Goal: Task Accomplishment & Management: Complete application form

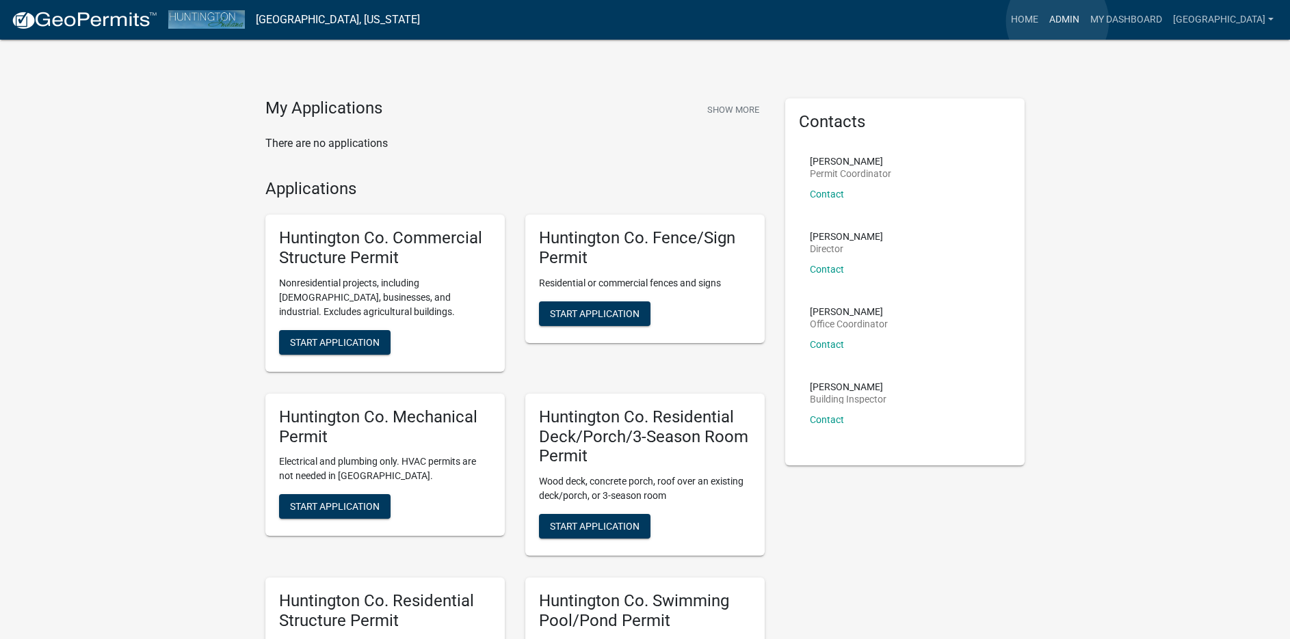
click at [1057, 21] on link "Admin" at bounding box center [1064, 20] width 41 height 26
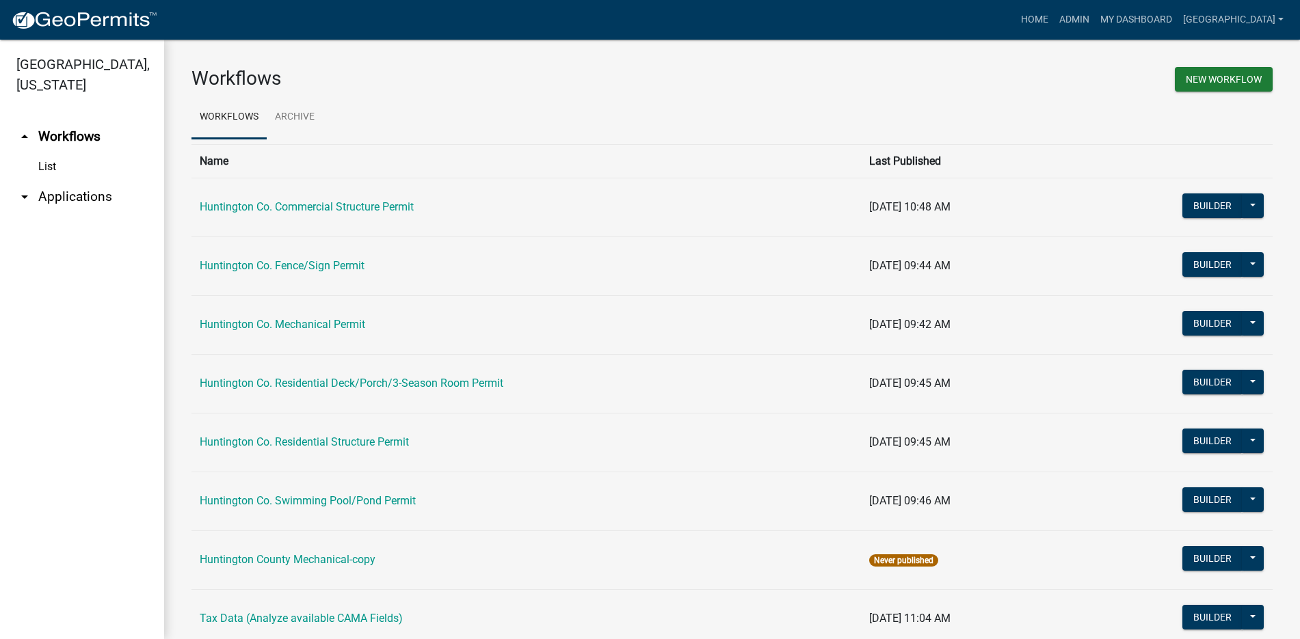
click at [95, 200] on link "arrow_drop_down Applications" at bounding box center [82, 197] width 164 height 33
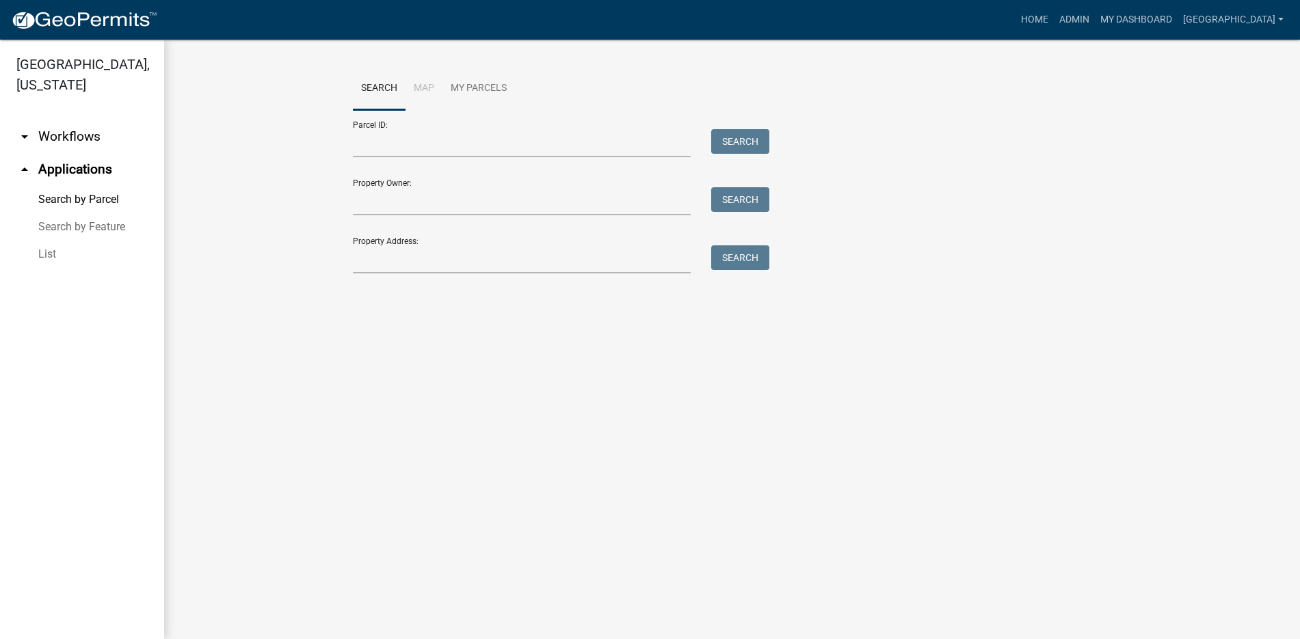
click at [47, 252] on link "List" at bounding box center [82, 254] width 164 height 27
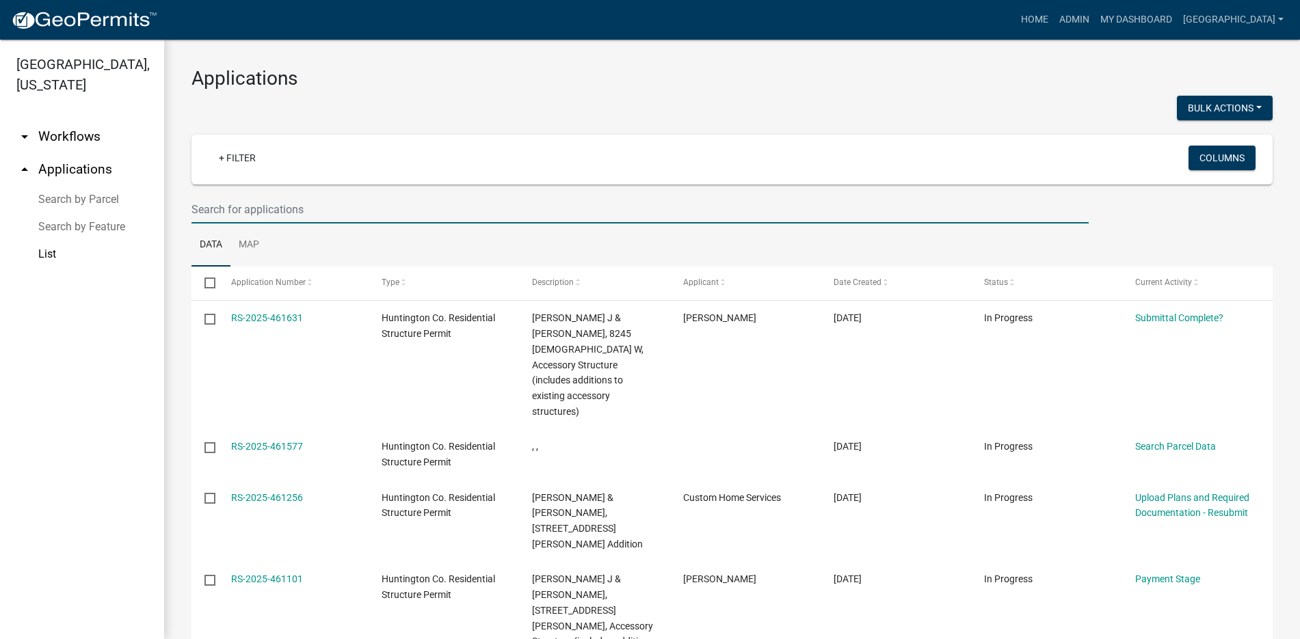
click at [308, 213] on input "text" at bounding box center [640, 210] width 897 height 28
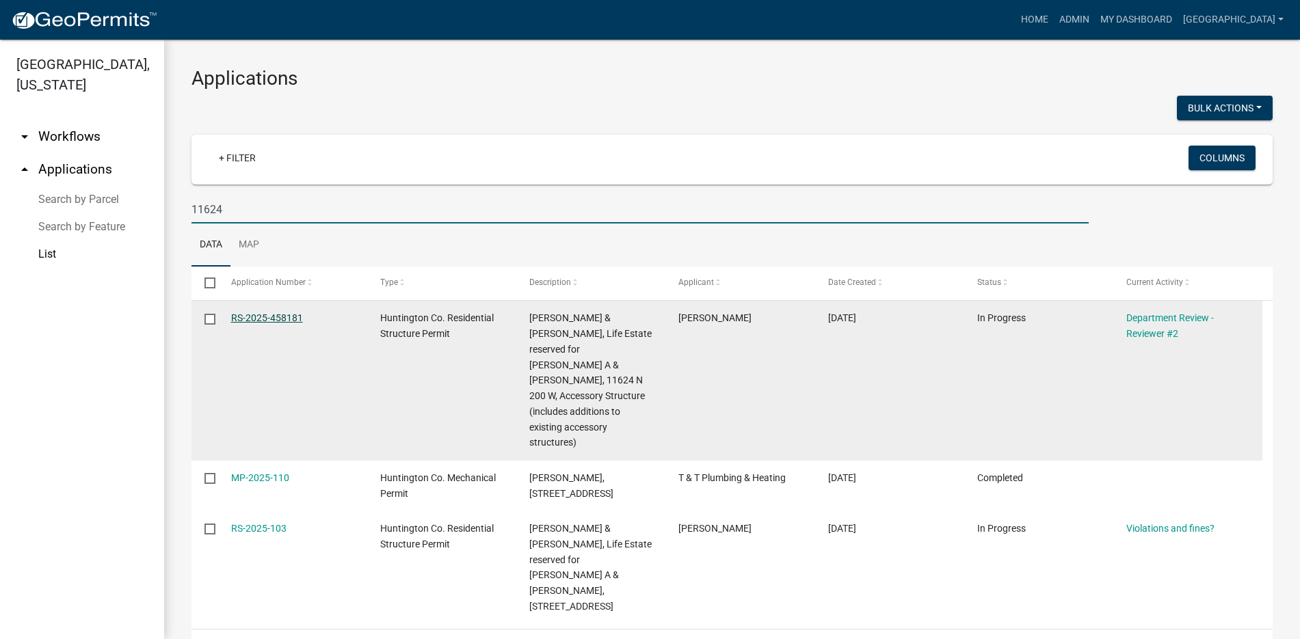
type input "11624"
click at [274, 318] on link "RS-2025-458181" at bounding box center [267, 318] width 72 height 11
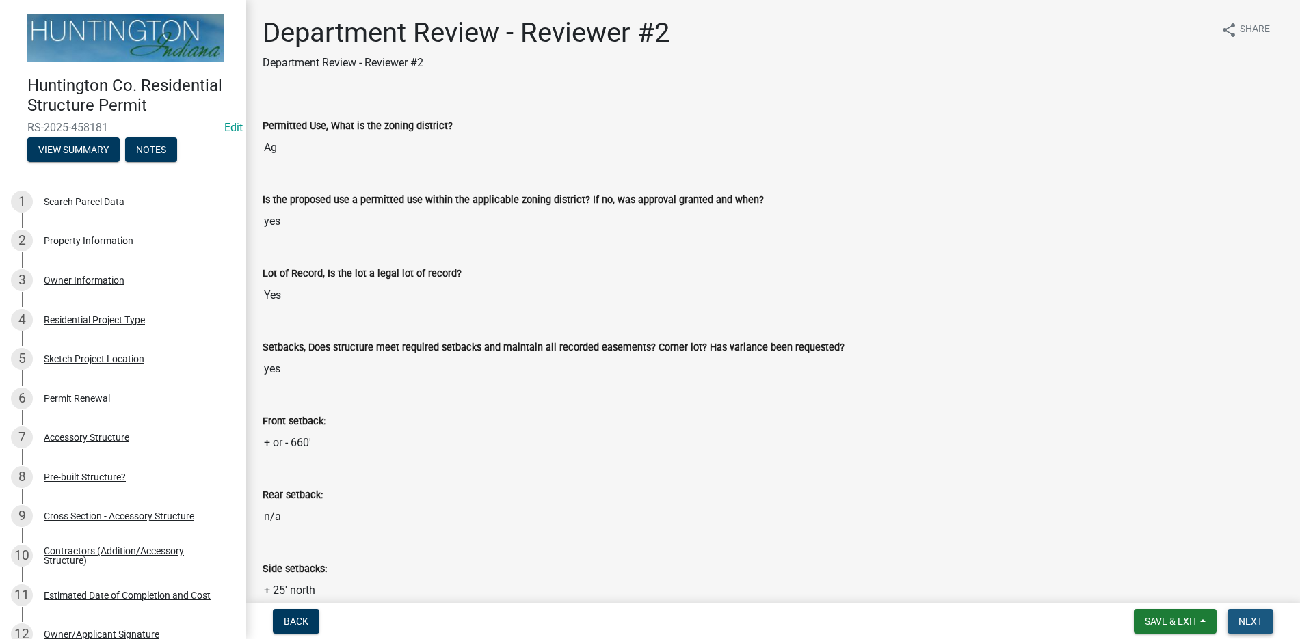
click at [1260, 613] on button "Next" at bounding box center [1251, 621] width 46 height 25
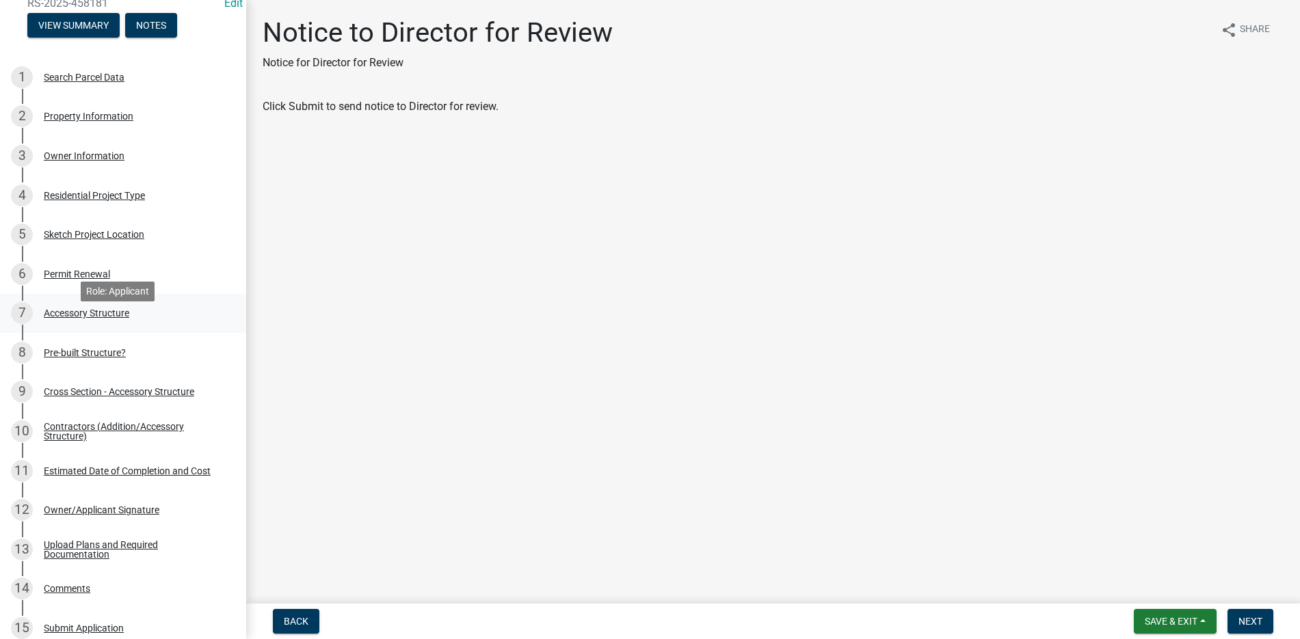
scroll to position [137, 0]
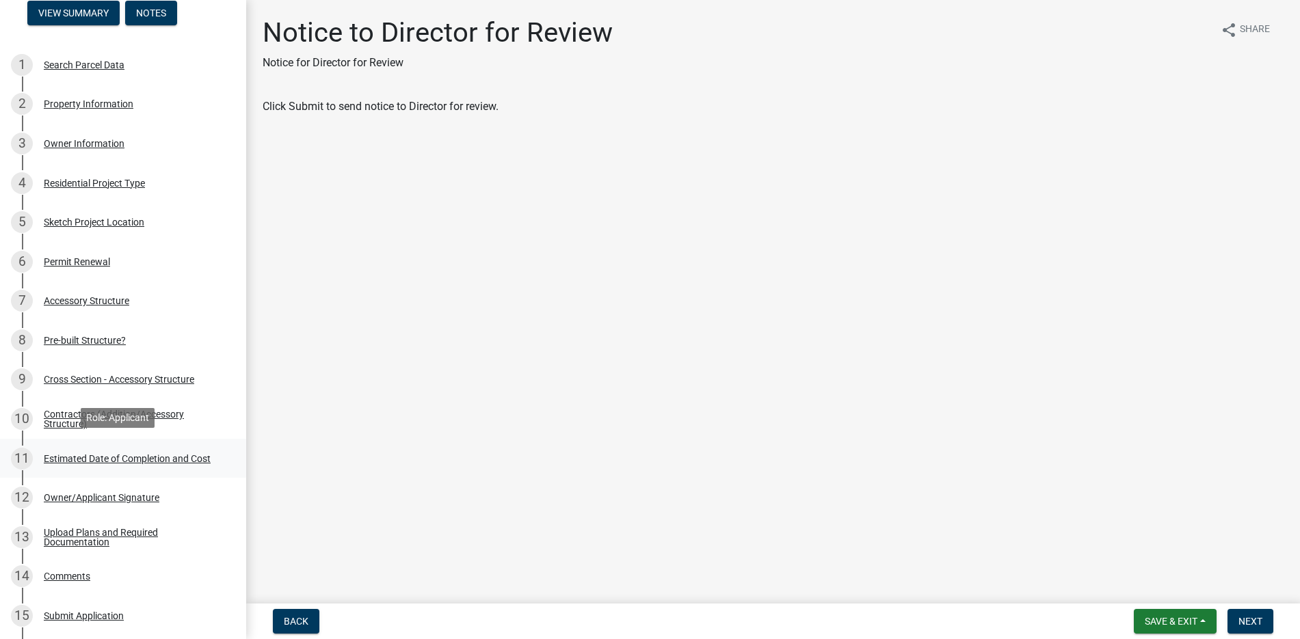
click at [111, 456] on div "Estimated Date of Completion and Cost" at bounding box center [127, 459] width 167 height 10
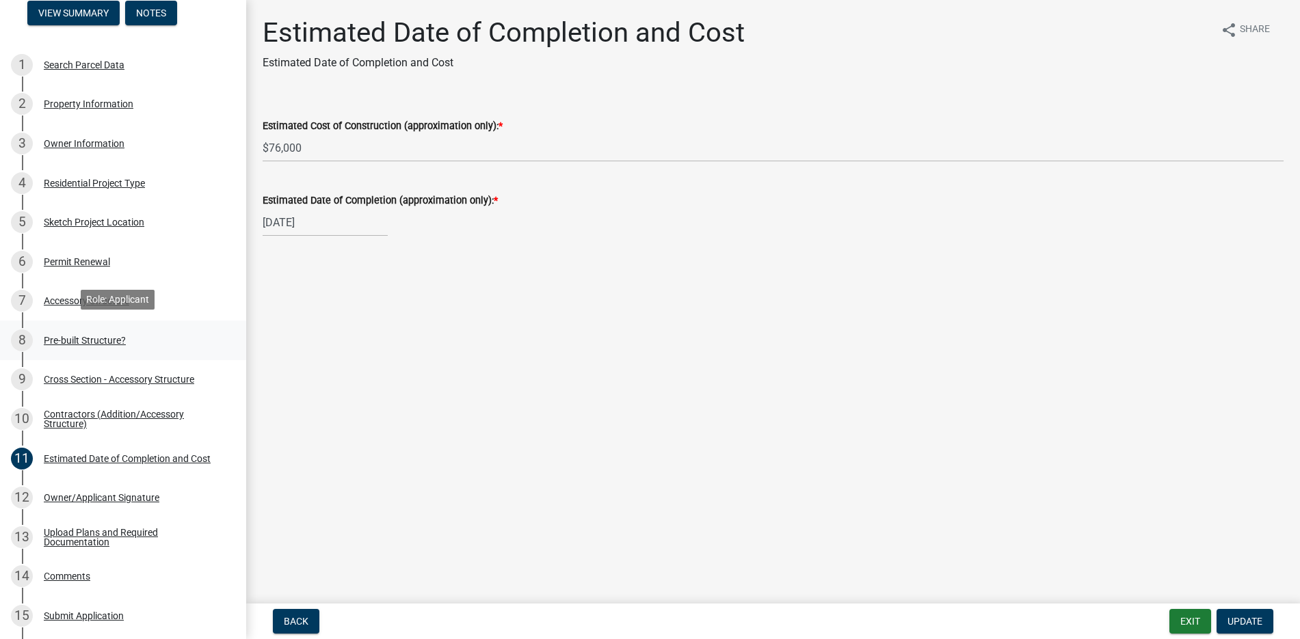
click at [85, 330] on div "8 Pre-built Structure?" at bounding box center [117, 341] width 213 height 22
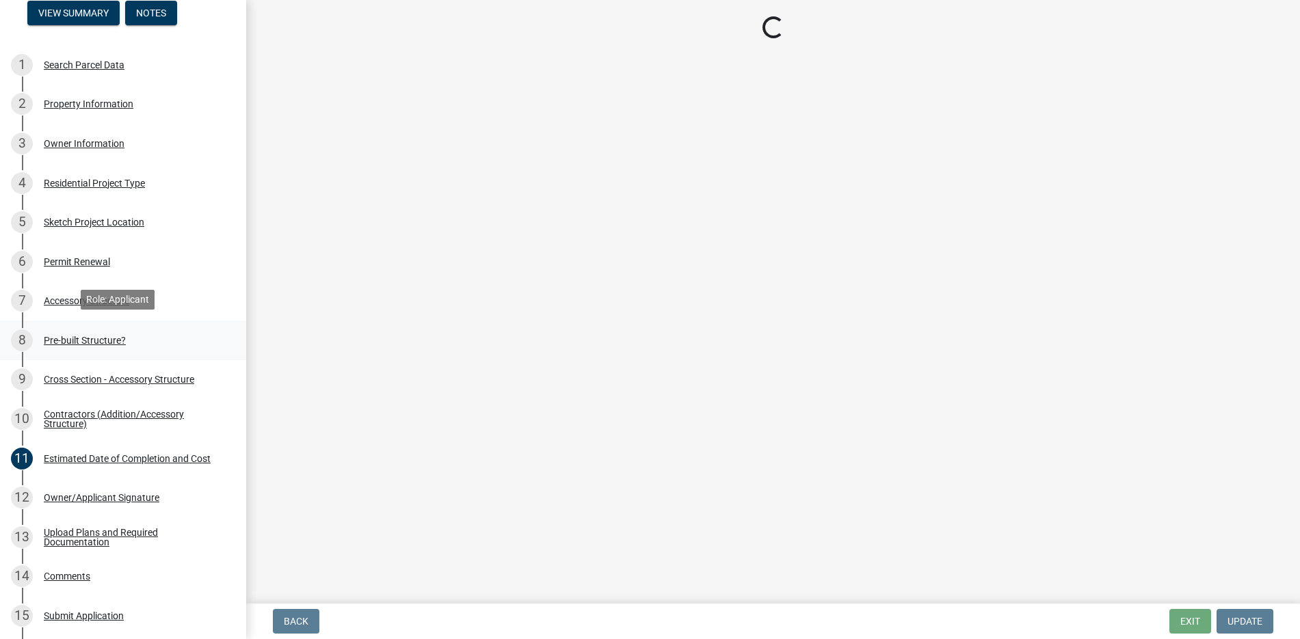
select select "d029f378-bdde-4f05-beaa-ba284da949e8"
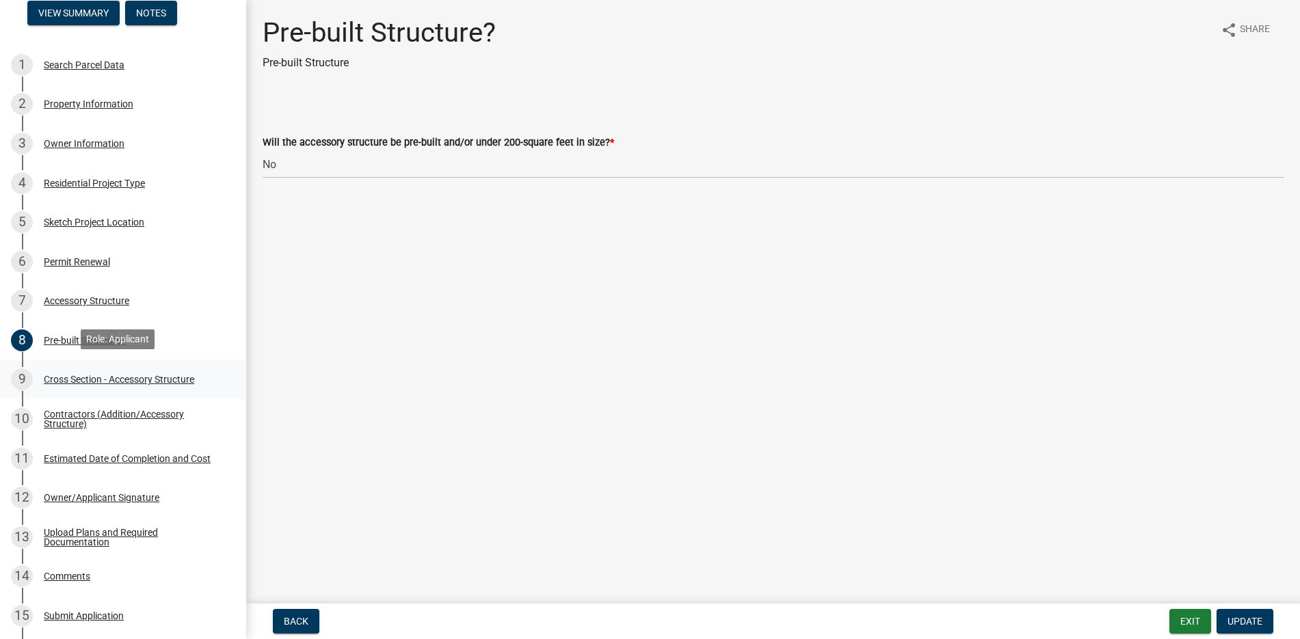
click at [126, 369] on div "9 Cross Section - Accessory Structure" at bounding box center [117, 380] width 213 height 22
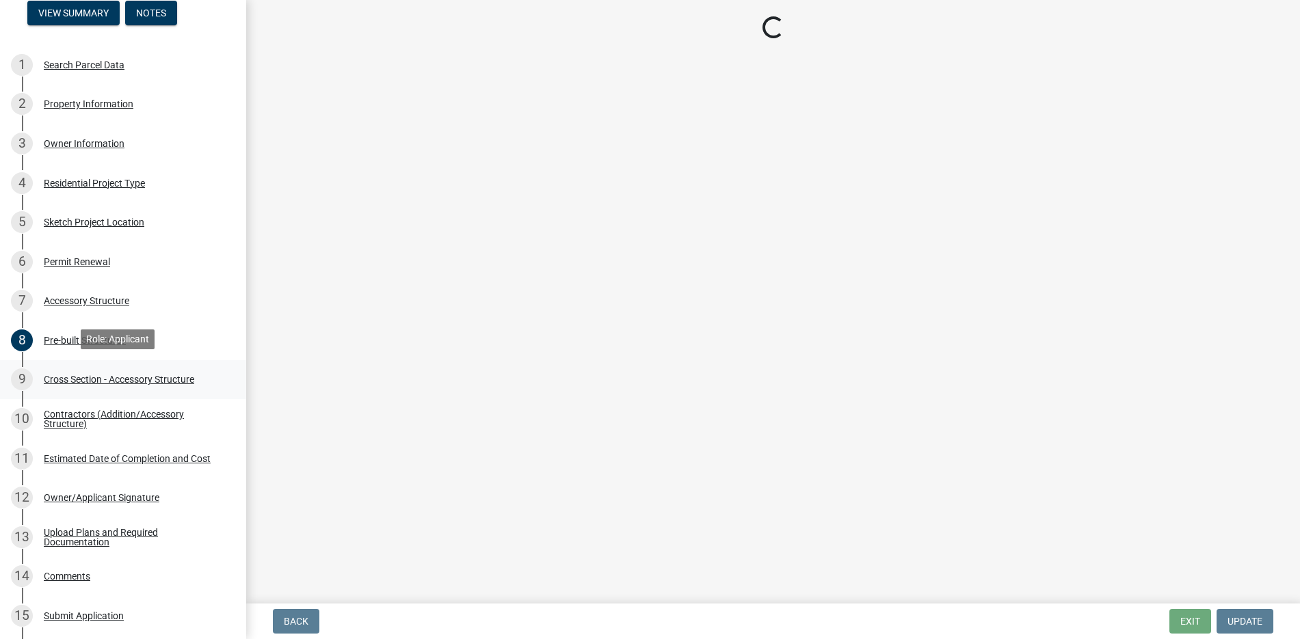
select select "24d4f506-41fa-4939-ac19-17382de83287"
select select "58ed3e0b-1ace-471f-b889-2677fdd8f470"
select select "22f604be-c36a-40f3-9f57-4bbc5c076a1d"
select select "05bcc9c2-cc61-4e54-bfdb-7d80d739f61b"
select select "f9643c29-4a94-4aaa-a3e6-23f6bab72b40"
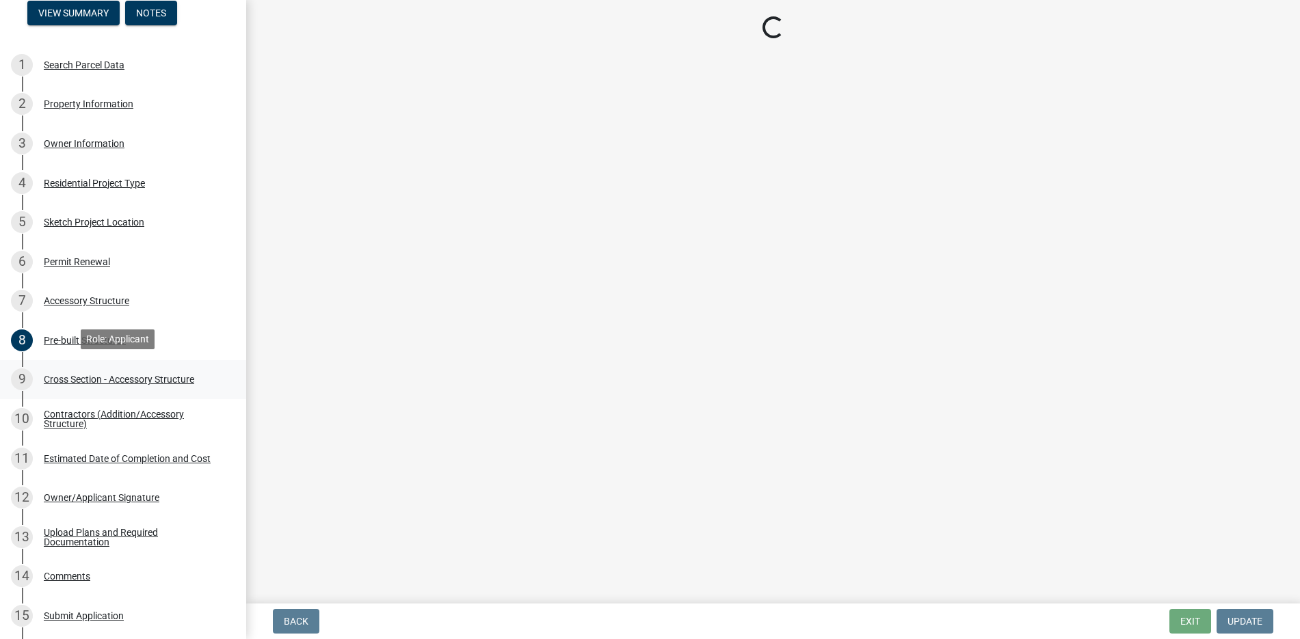
select select "04627d20-aec4-4a89-8c0f-cf4d785d9d7f"
select select "662e4994-88a5-4081-9f70-622506e6c315"
select select "437d5bbf-de9a-4f39-89be-882567d8ea4c"
select select "05f0e2c8-d078-4fde-8725-801056d7cdab"
select select "174524f7-a4fe-45d6-a770-f02cb493cb11"
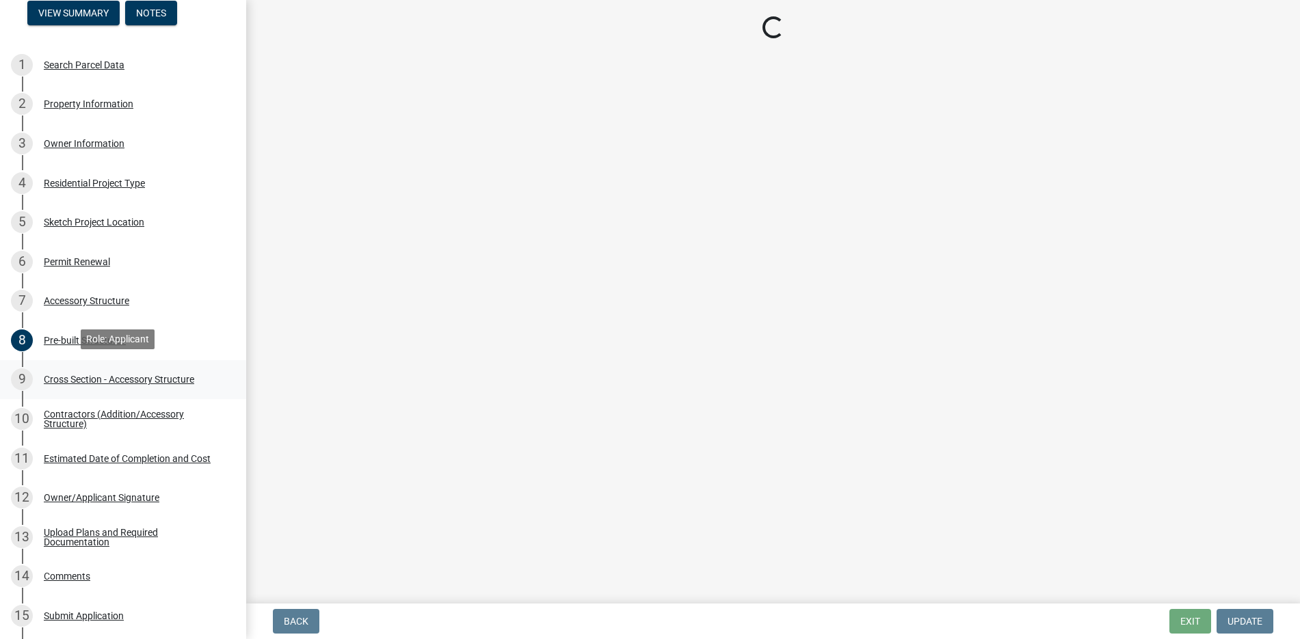
select select "7ac52e2c-26c3-4b05-adce-91695eb55e33"
select select "4fdc516c-604c-4414-8a7b-17ba26ee5816"
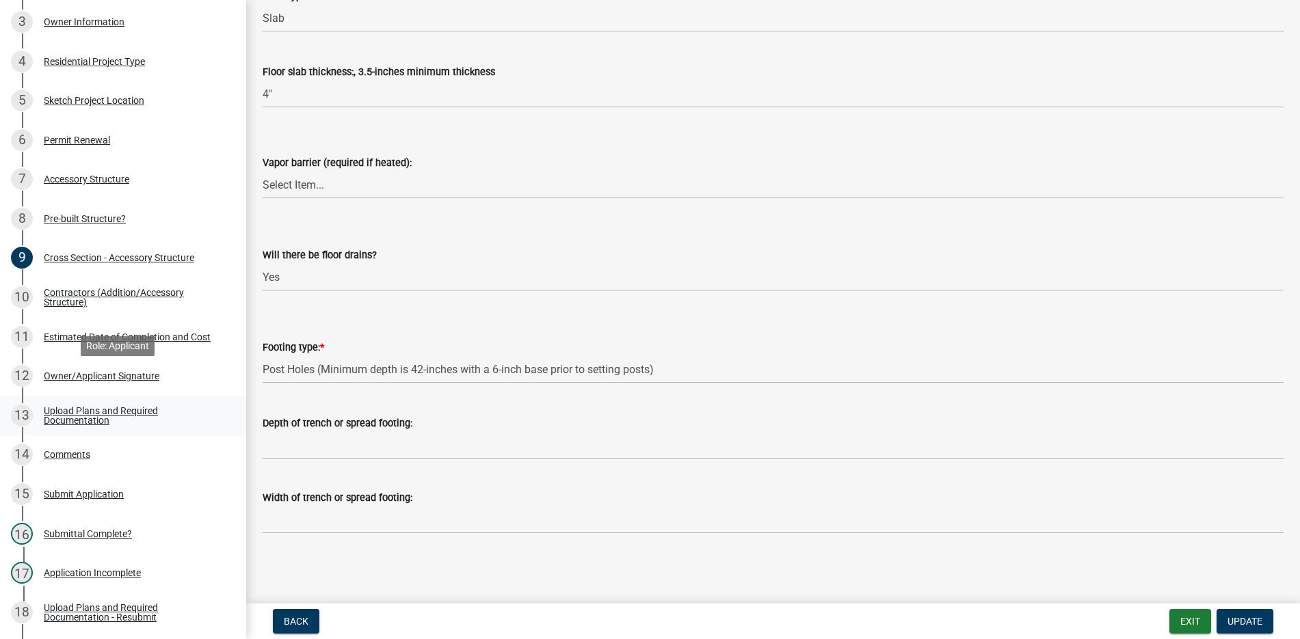
scroll to position [342, 0]
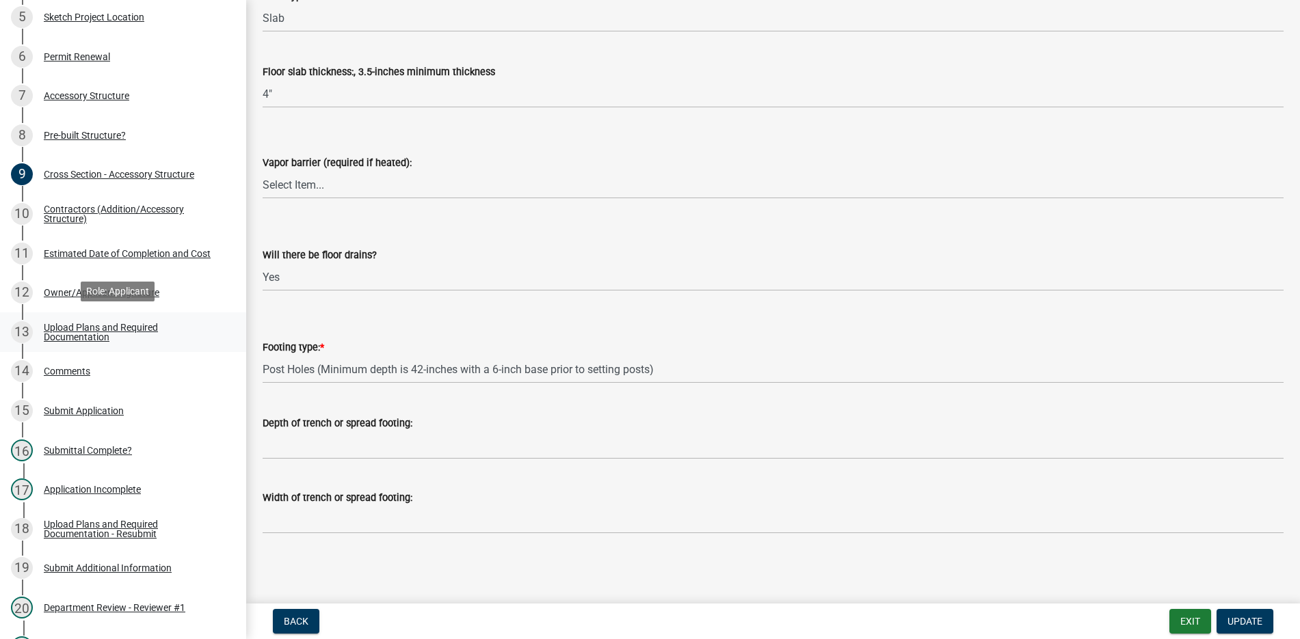
click at [90, 323] on div "Upload Plans and Required Documentation" at bounding box center [134, 332] width 181 height 19
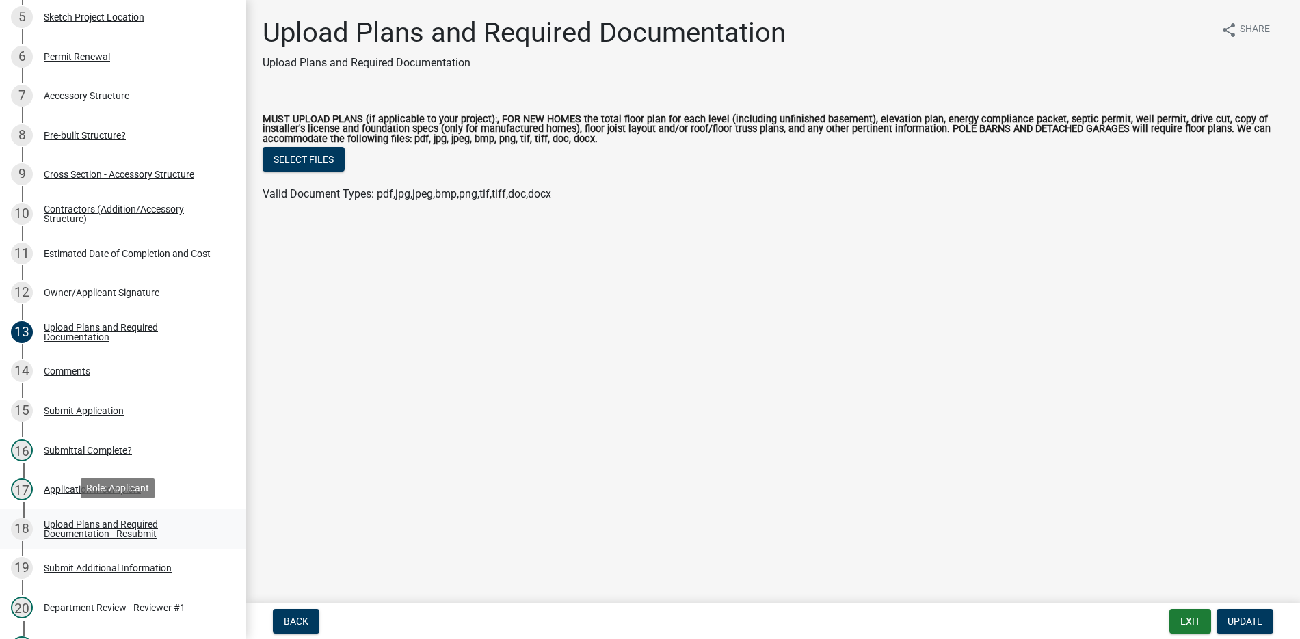
click at [137, 520] on div "Upload Plans and Required Documentation - Resubmit" at bounding box center [134, 529] width 181 height 19
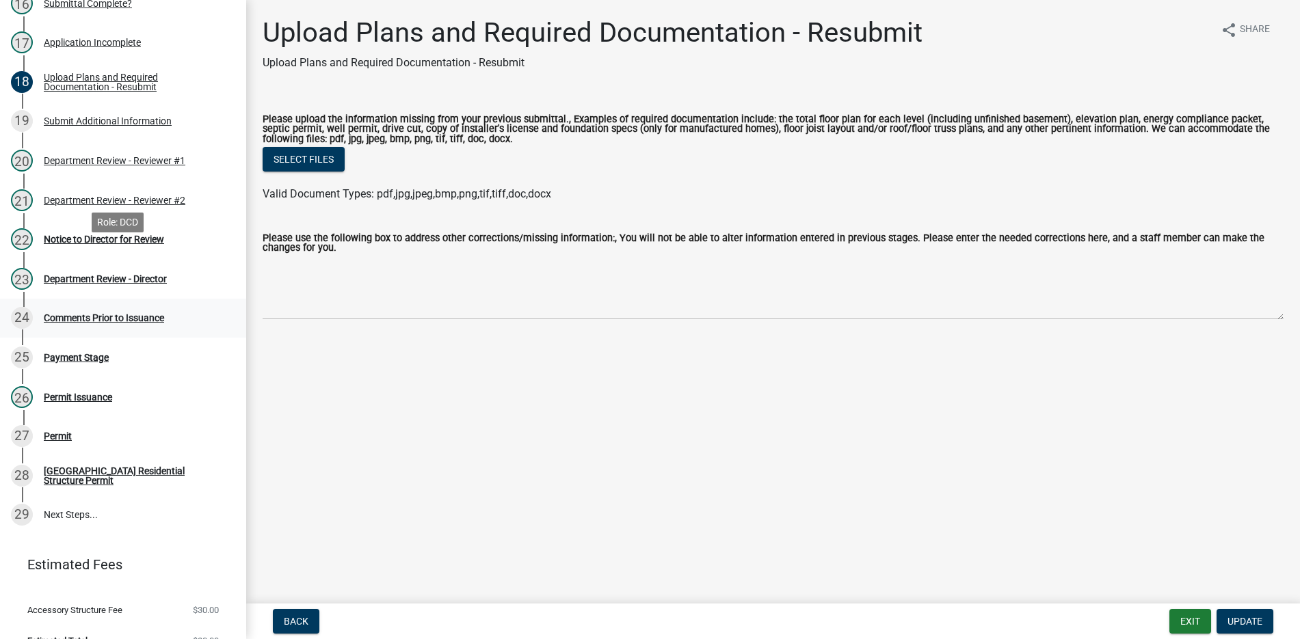
scroll to position [810, 0]
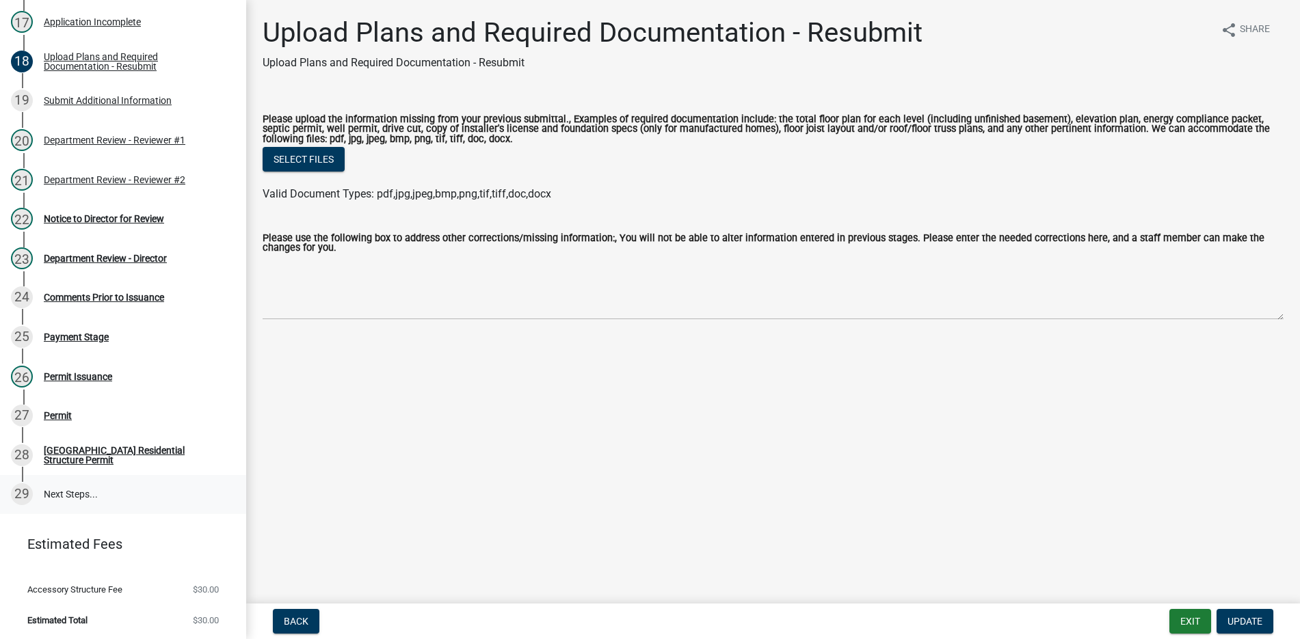
click at [66, 491] on link "29 Next Steps..." at bounding box center [123, 495] width 246 height 40
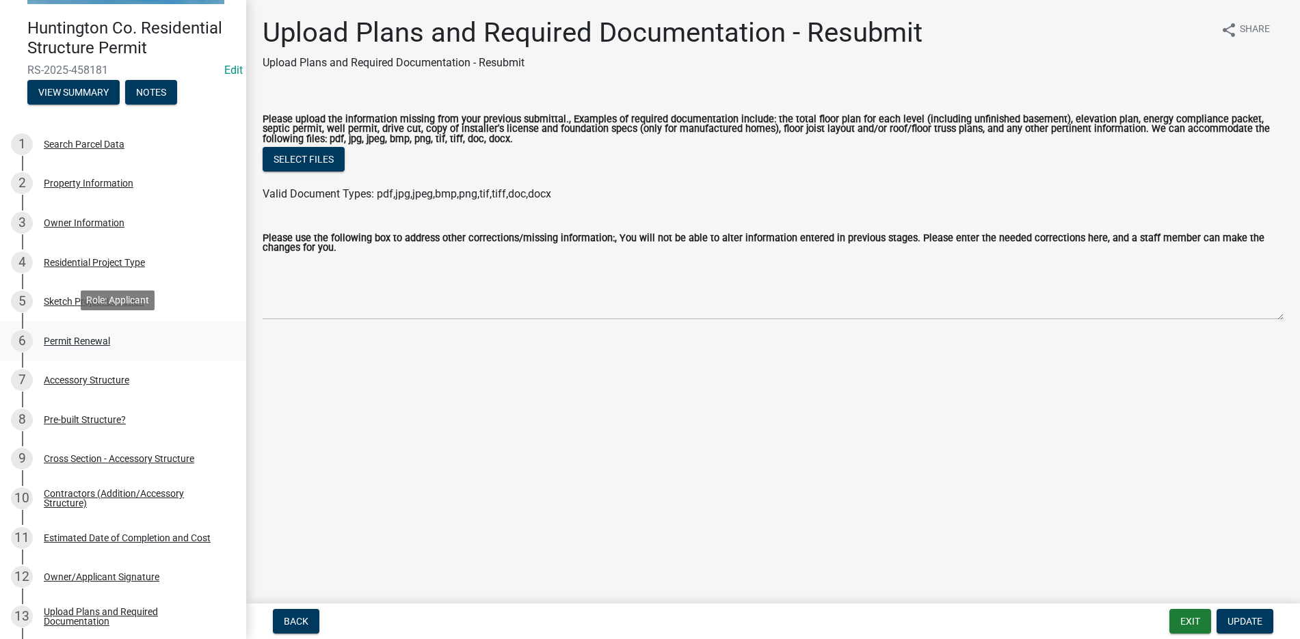
scroll to position [0, 0]
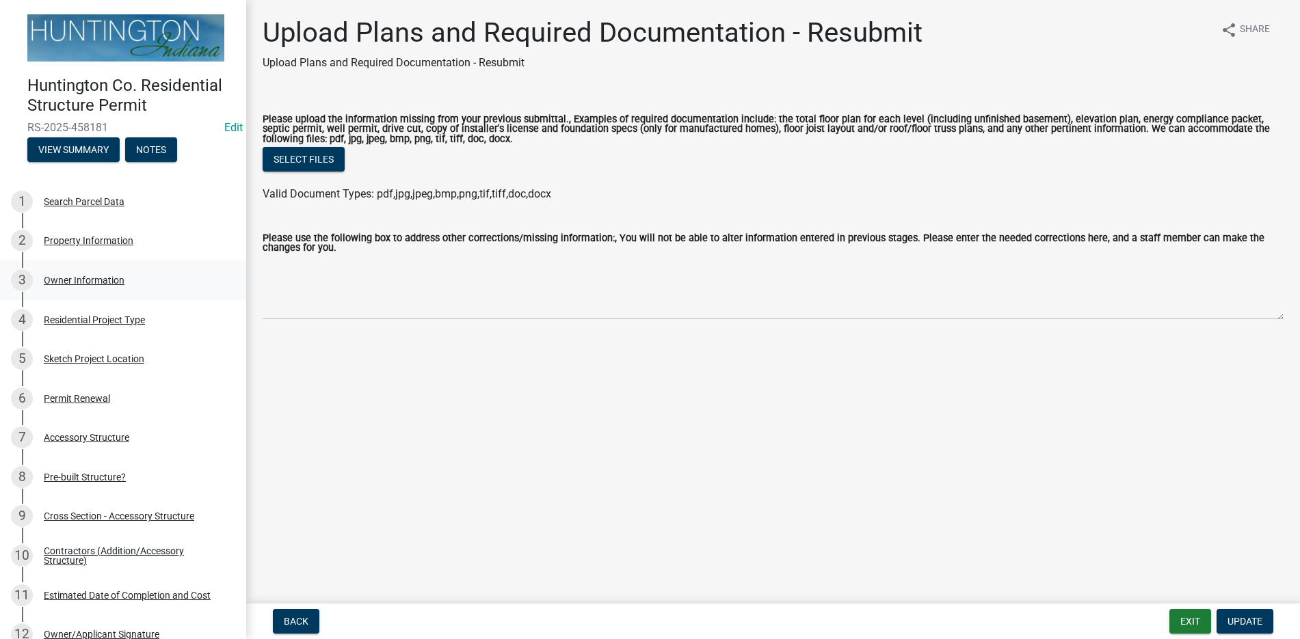
click at [105, 276] on div "Owner Information" at bounding box center [84, 281] width 81 height 10
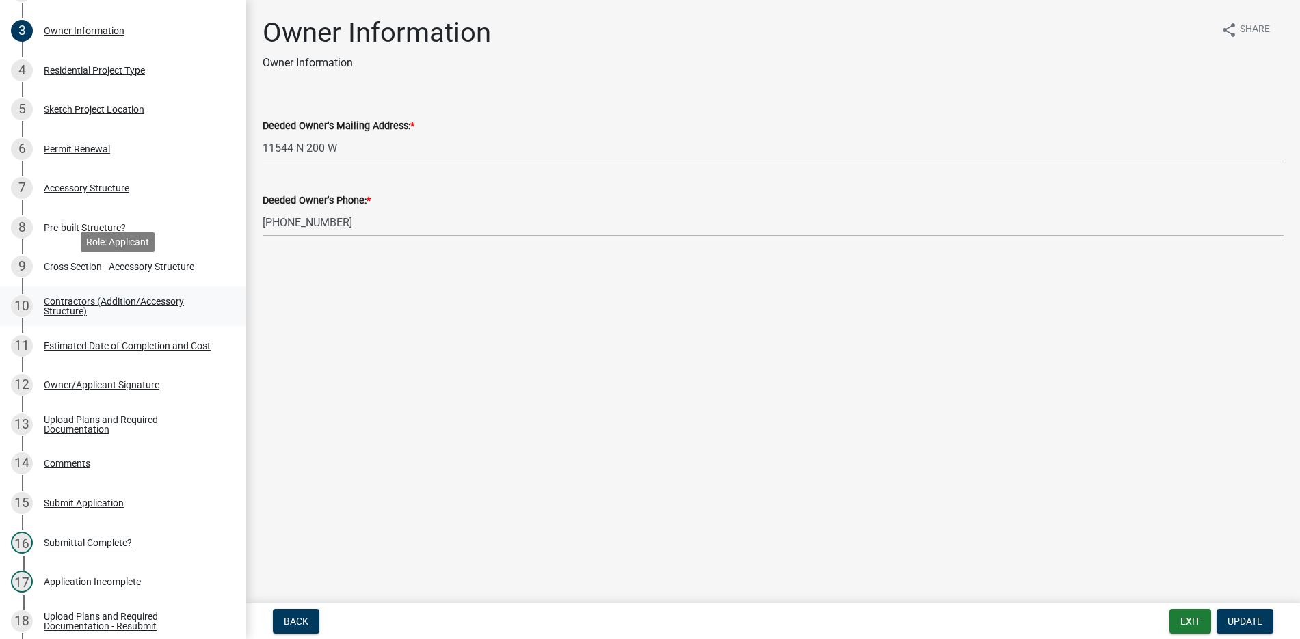
scroll to position [274, 0]
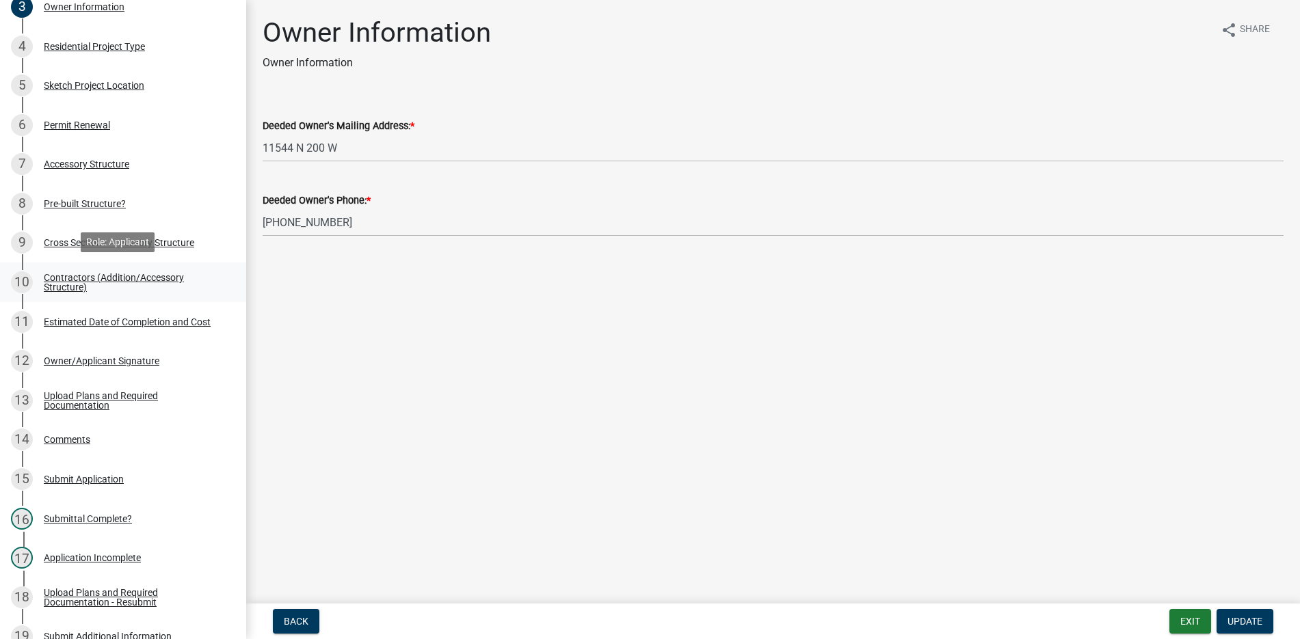
click at [107, 274] on div "Contractors (Addition/Accessory Structure)" at bounding box center [134, 282] width 181 height 19
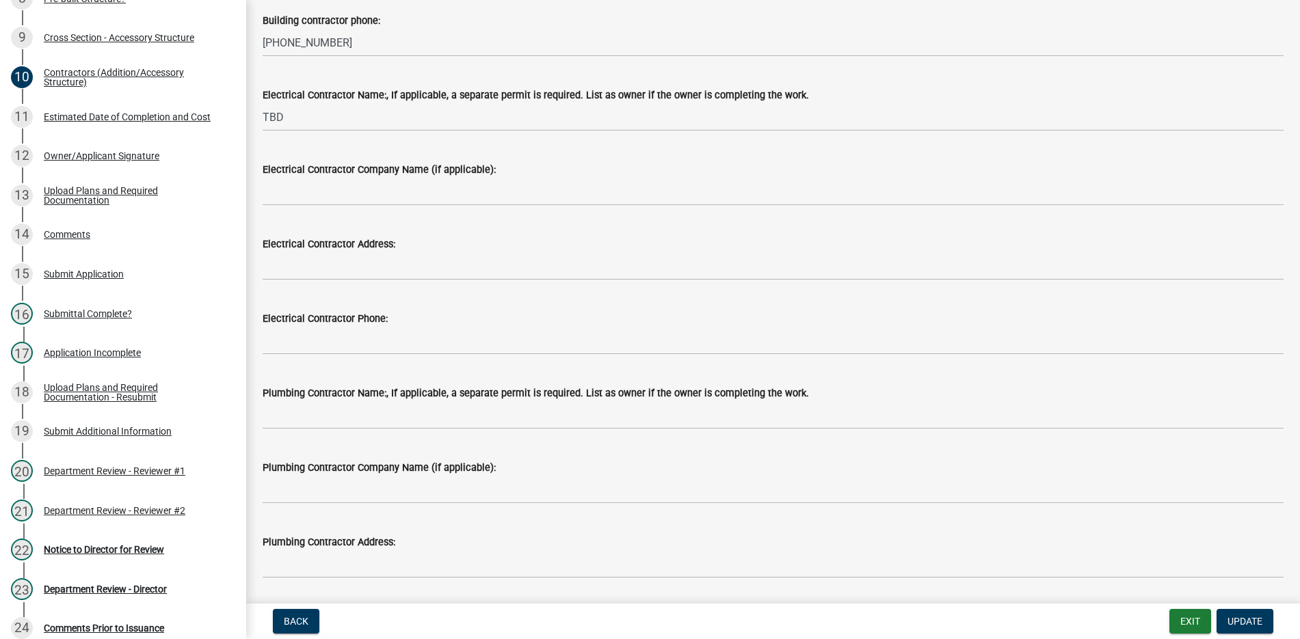
scroll to position [448, 0]
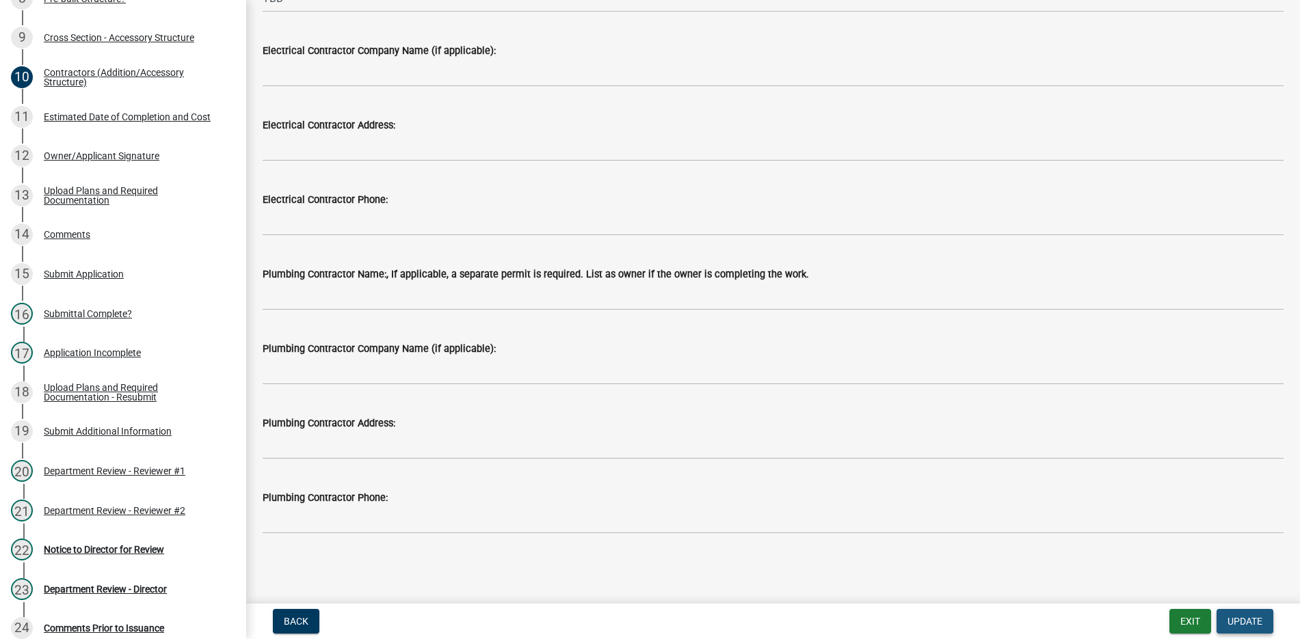
click at [1259, 613] on button "Update" at bounding box center [1245, 621] width 57 height 25
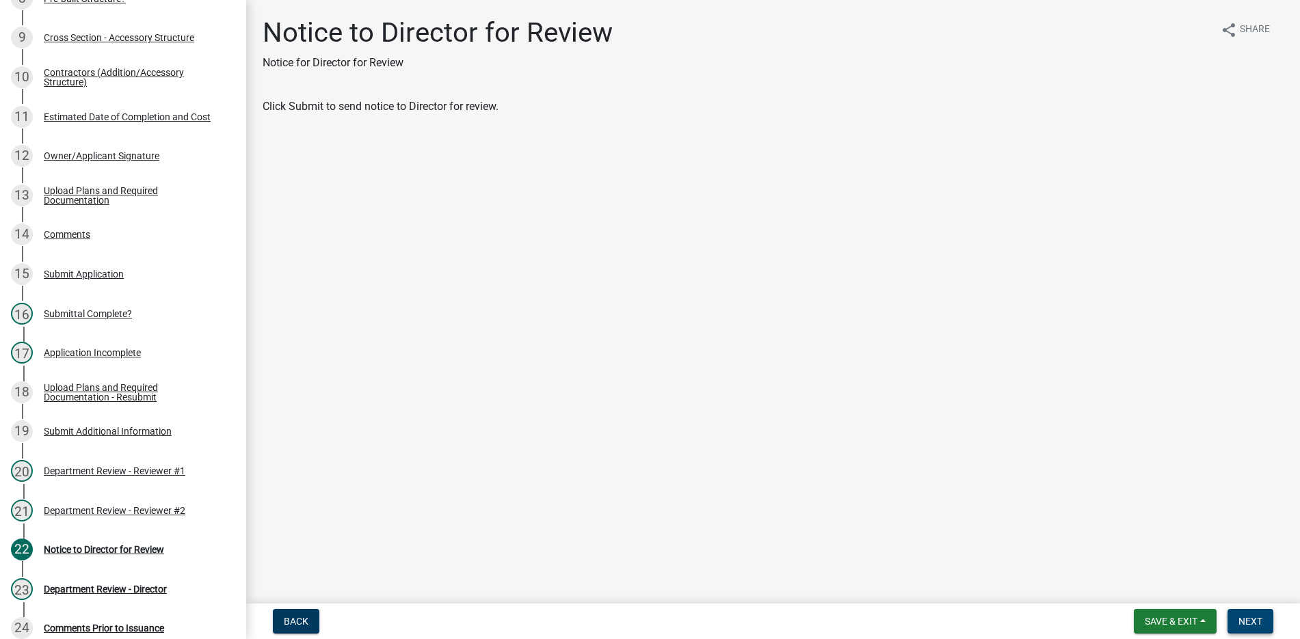
click at [1252, 616] on span "Next" at bounding box center [1251, 621] width 24 height 11
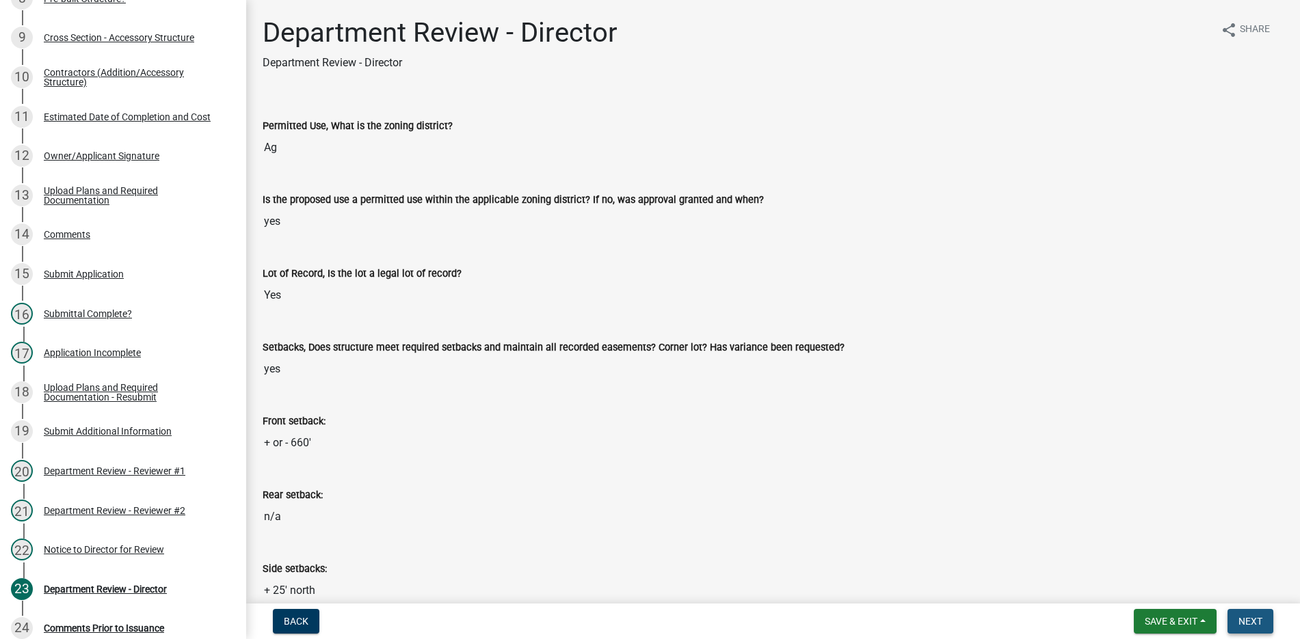
click at [1252, 620] on span "Next" at bounding box center [1251, 621] width 24 height 11
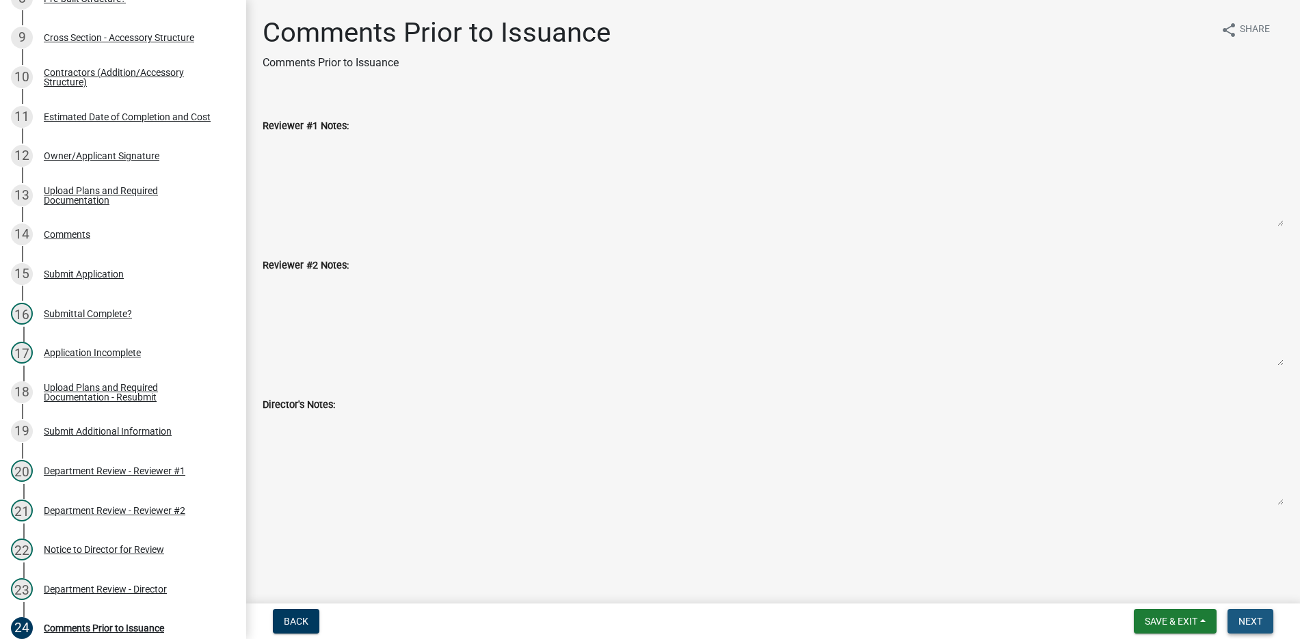
click at [1249, 622] on span "Next" at bounding box center [1251, 621] width 24 height 11
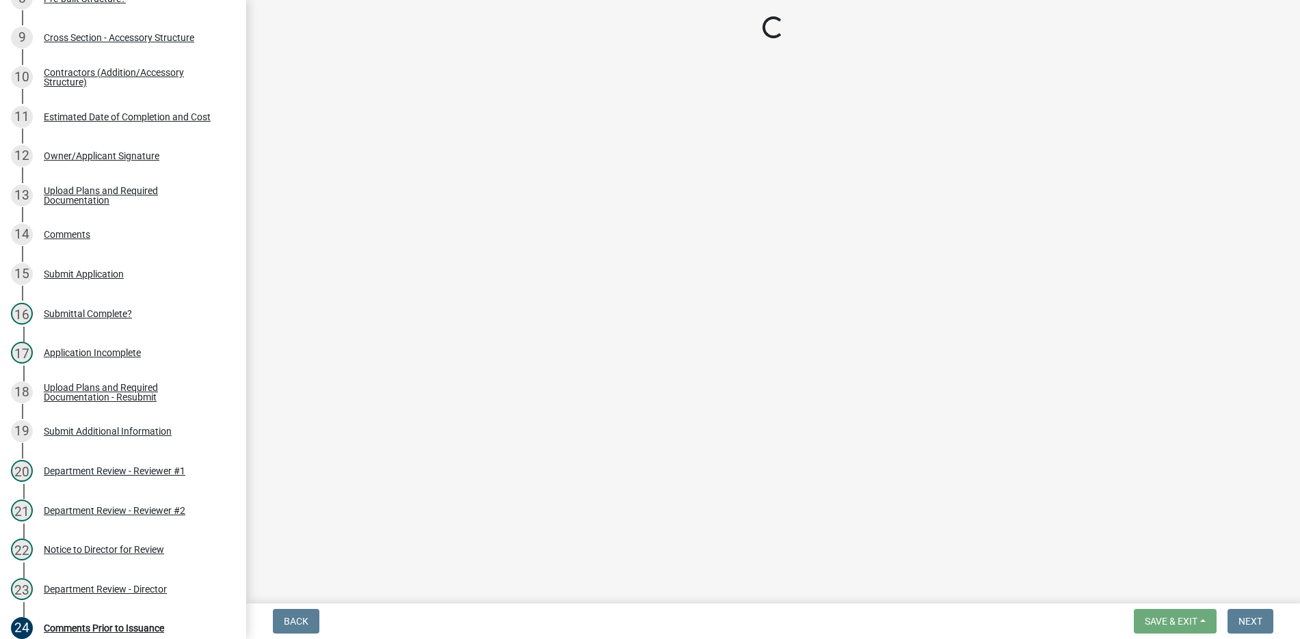
select select "3: 3"
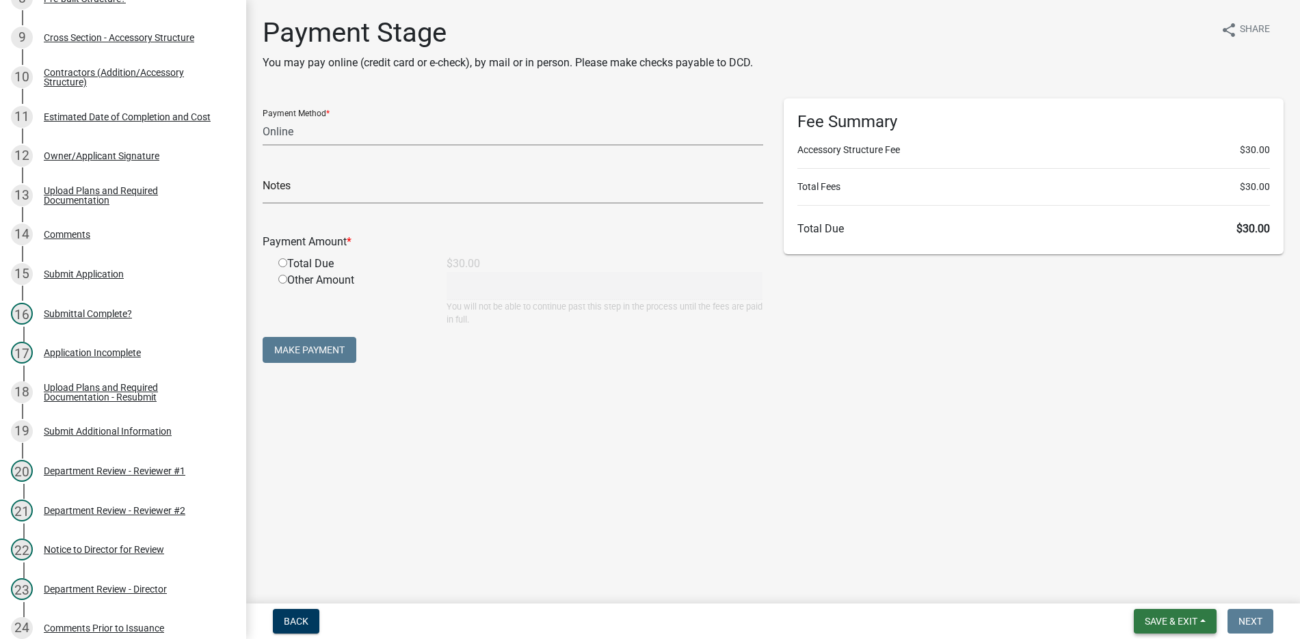
click at [1177, 617] on span "Save & Exit" at bounding box center [1171, 621] width 53 height 11
click at [1138, 585] on button "Save & Exit" at bounding box center [1161, 586] width 109 height 33
